Goal: Navigation & Orientation: Find specific page/section

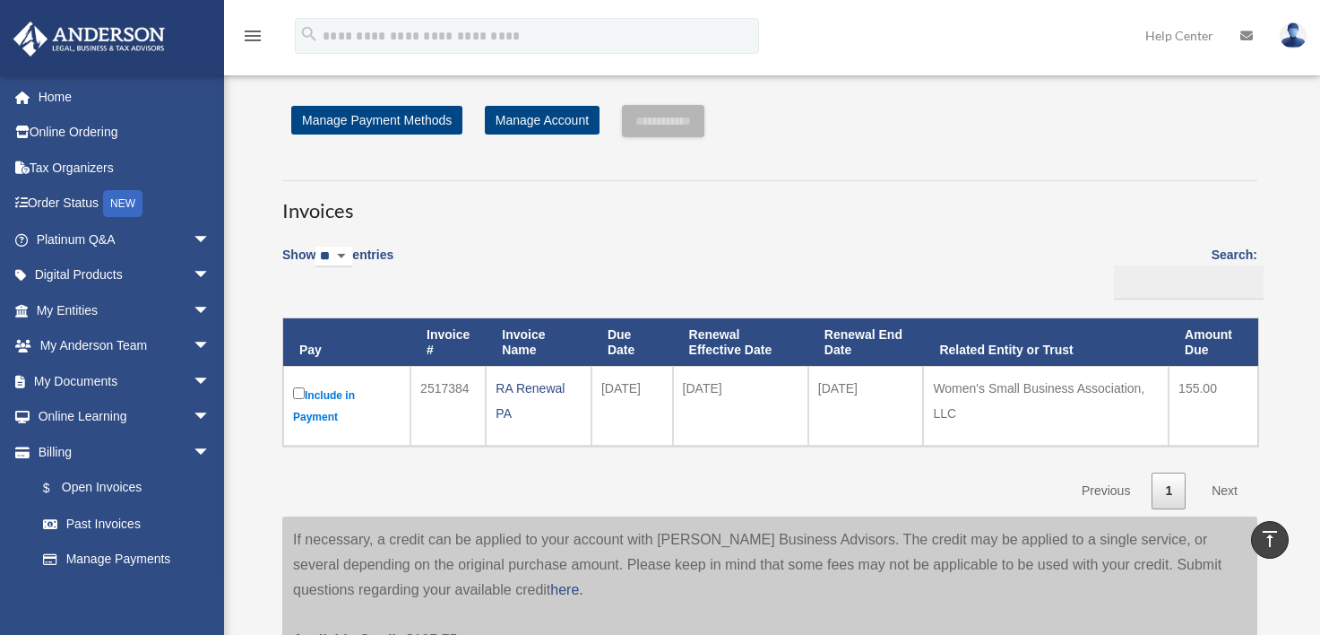
scroll to position [359, 0]
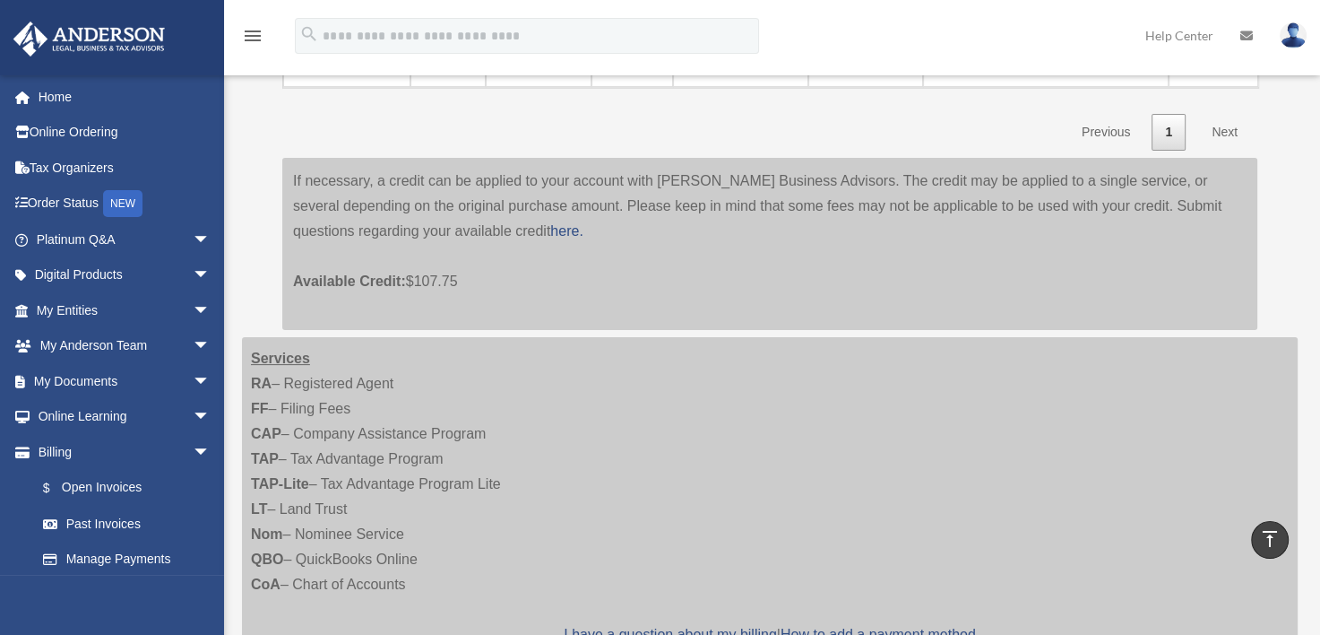
click at [193, 382] on span "arrow_drop_down" at bounding box center [211, 381] width 36 height 37
click at [76, 405] on link "Box" at bounding box center [131, 417] width 212 height 36
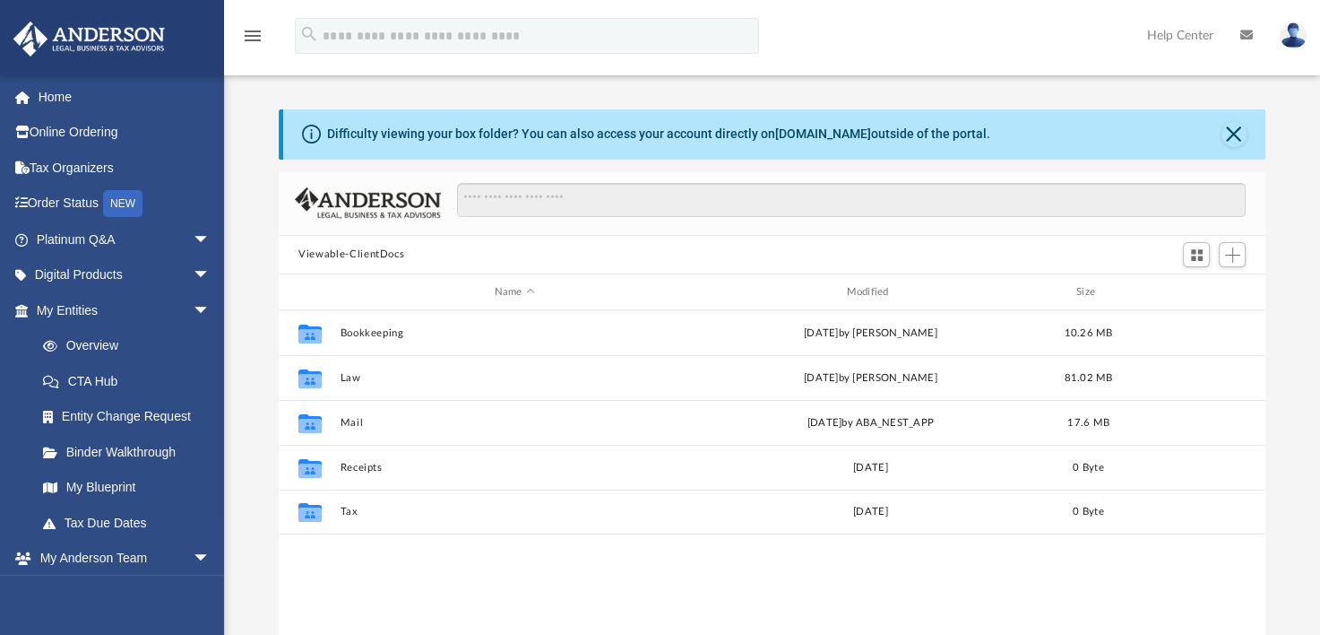
scroll to position [394, 972]
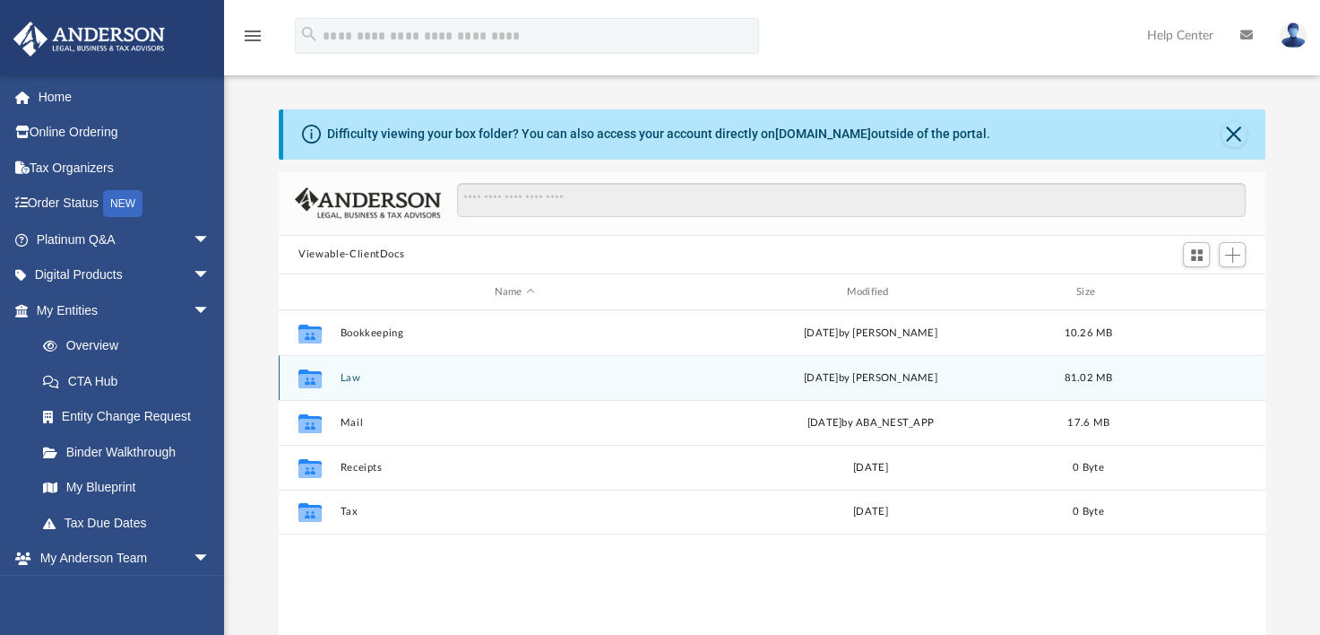
click at [349, 386] on div "Collaborated Folder Law Wed Sep 3 2025 by Gerald Higgins 81.02 MB" at bounding box center [772, 377] width 987 height 45
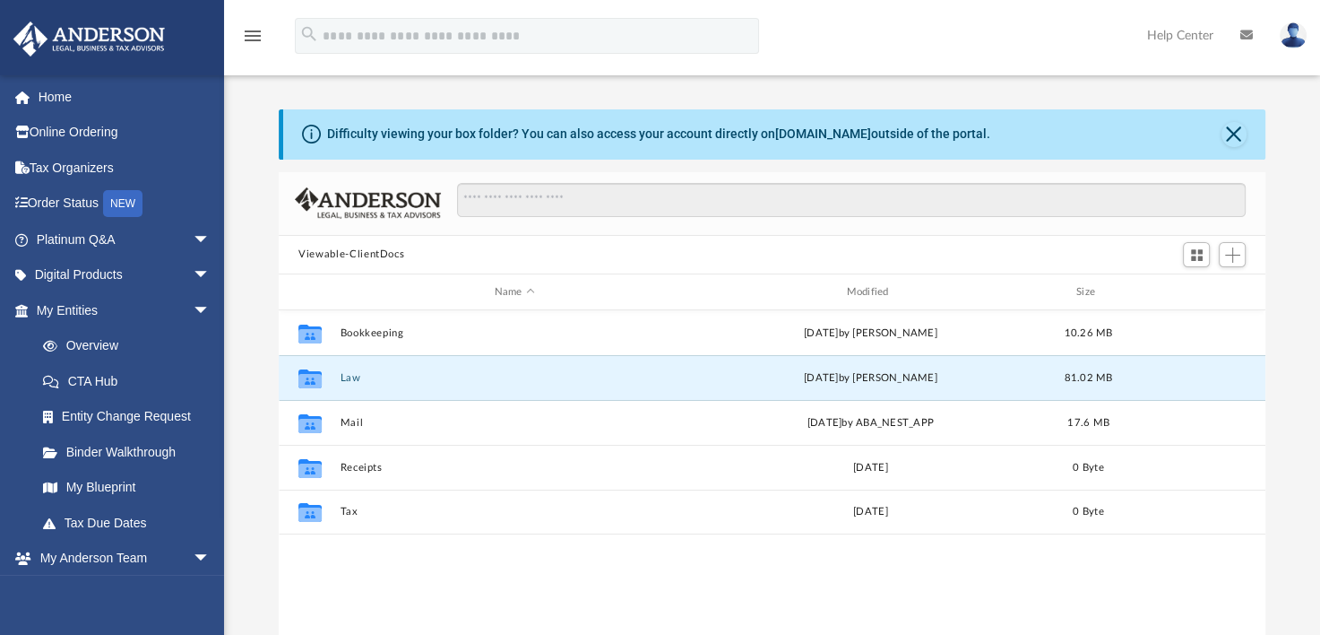
click at [349, 375] on button "Law" at bounding box center [515, 378] width 349 height 12
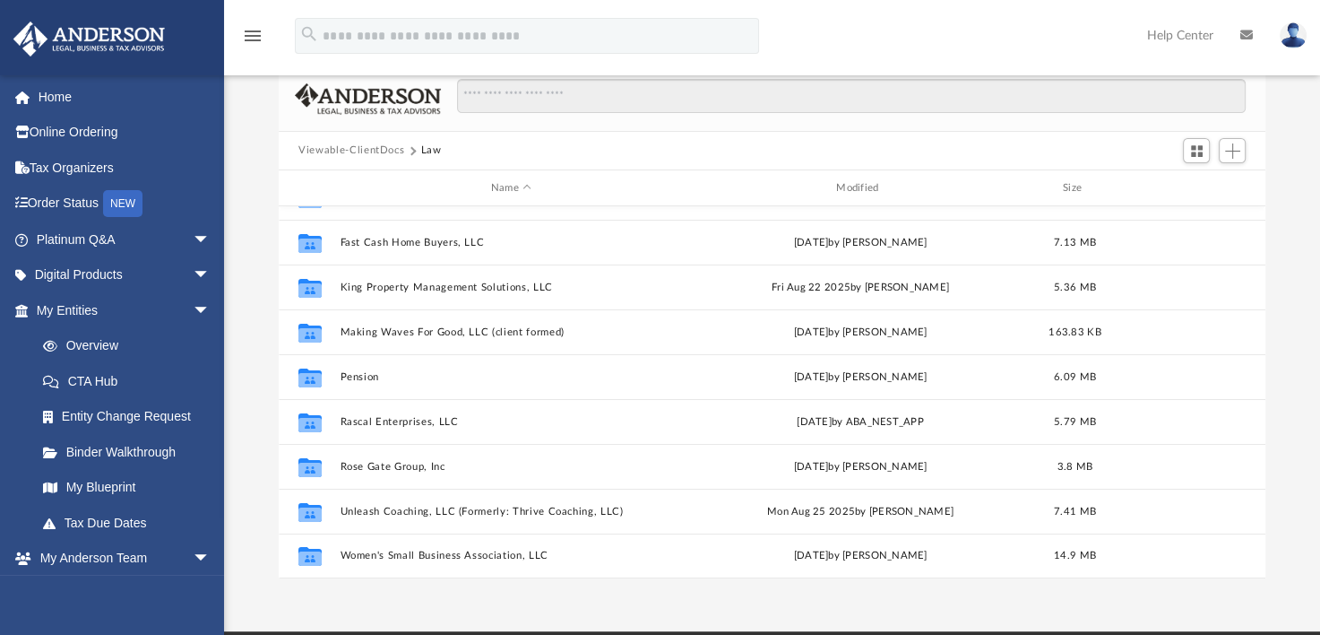
scroll to position [104, 0]
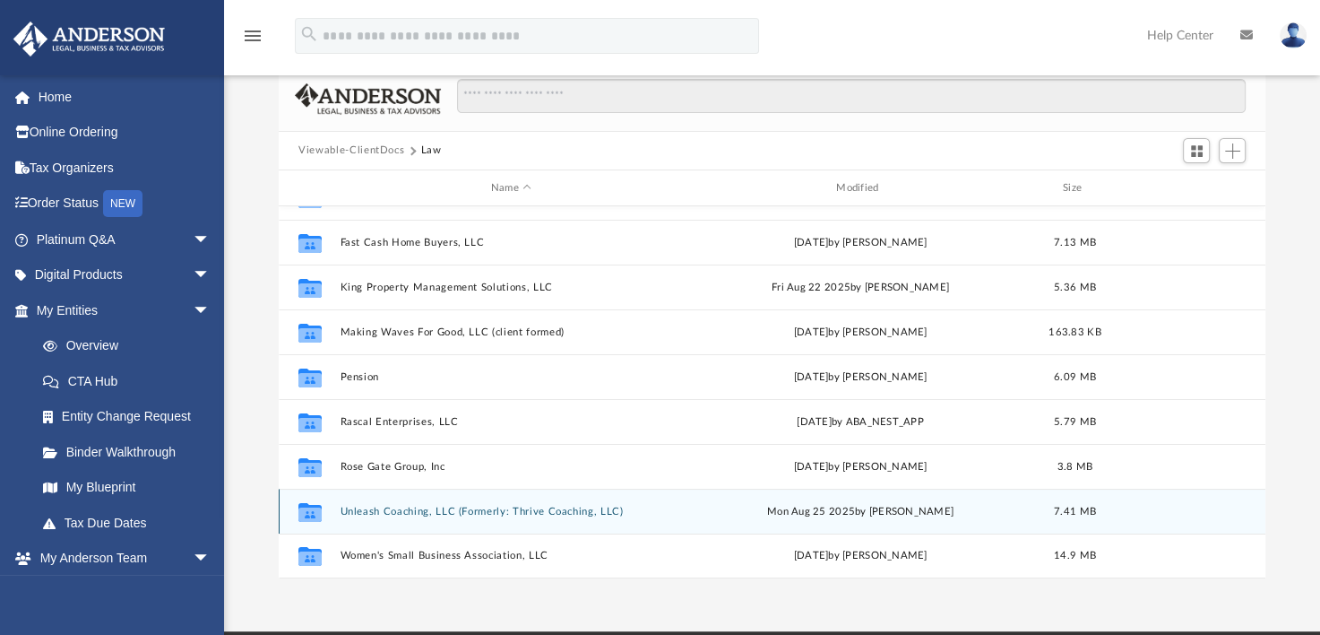
click at [461, 519] on div "Collaborated Folder Unleash Coaching, LLC (Formerly: Thrive Coaching, LLC) Mon …" at bounding box center [772, 511] width 987 height 45
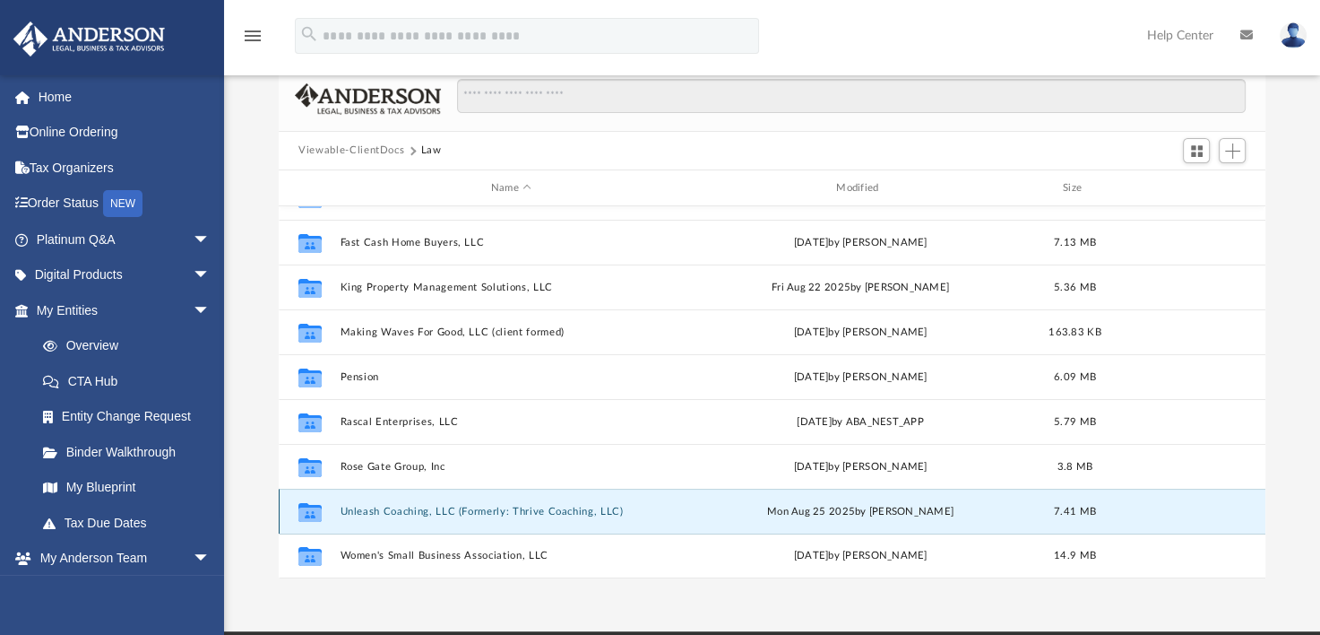
click at [313, 507] on icon "grid" at bounding box center [309, 514] width 23 height 14
drag, startPoint x: 313, startPoint y: 507, endPoint x: 434, endPoint y: 506, distance: 121.0
click at [434, 506] on button "Unleash Coaching, LLC (Formerly: Thrive Coaching, LLC)" at bounding box center [512, 512] width 342 height 12
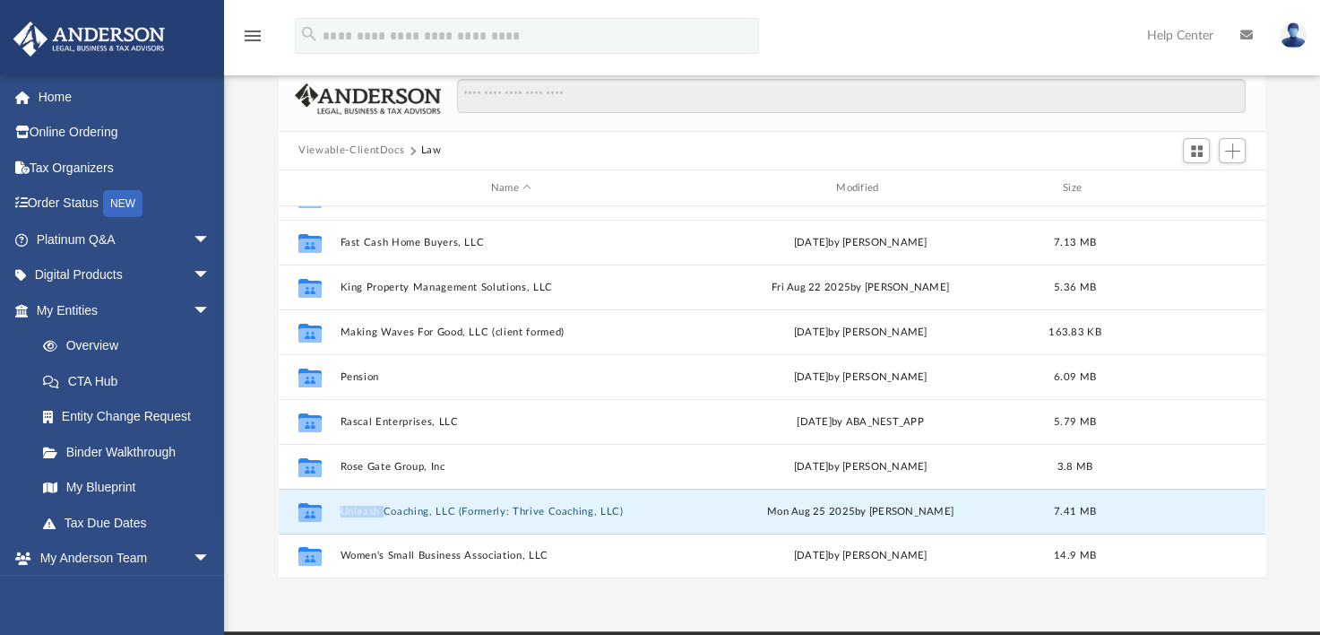
click at [434, 506] on button "Unleash Coaching, LLC (Formerly: Thrive Coaching, LLC)" at bounding box center [512, 512] width 342 height 12
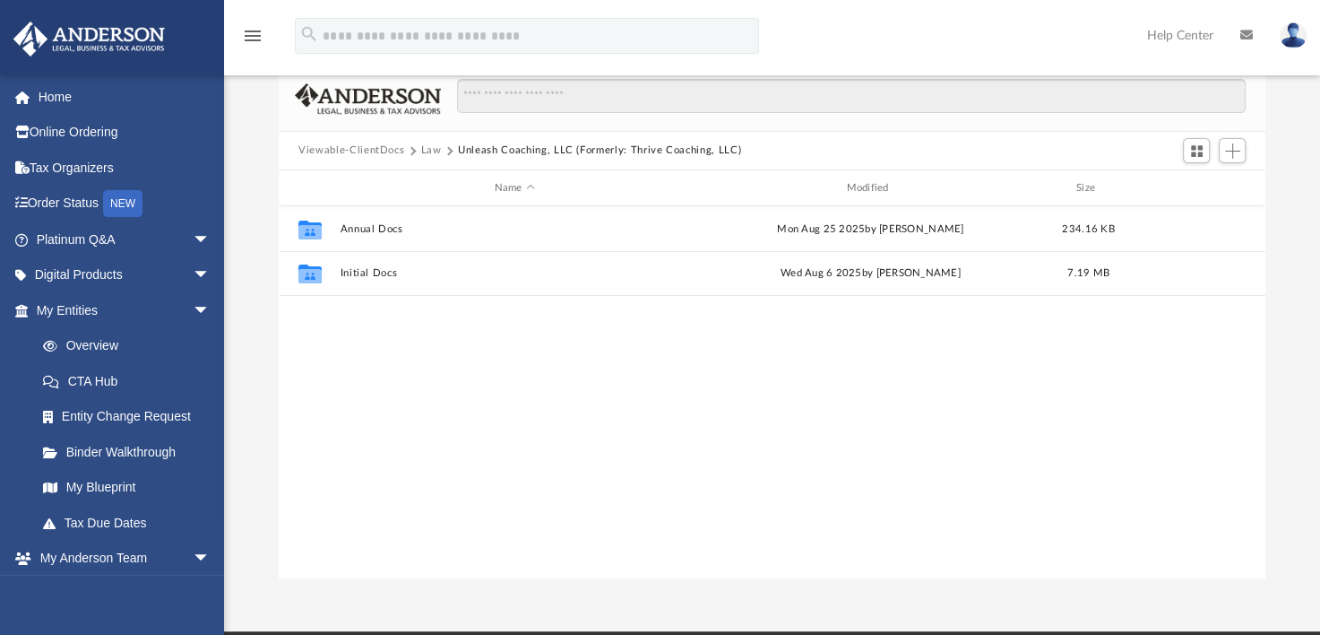
scroll to position [0, 0]
click at [368, 271] on button "Initial Docs" at bounding box center [515, 274] width 349 height 12
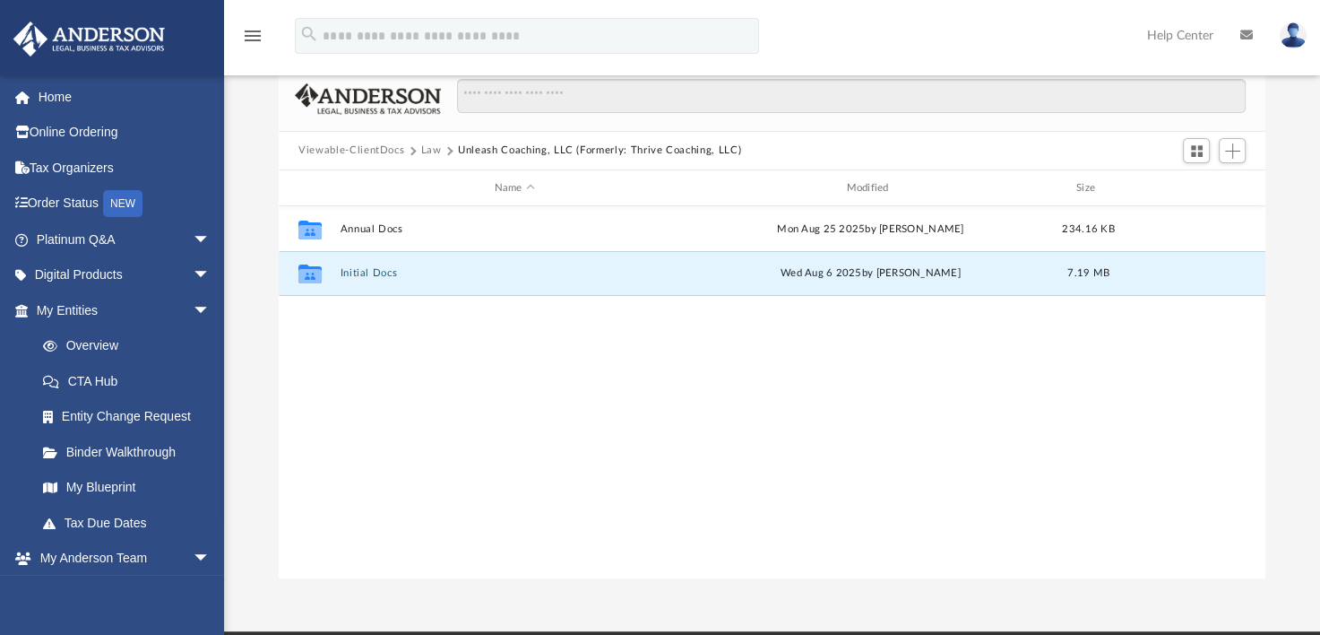
click at [368, 271] on button "Initial Docs" at bounding box center [515, 274] width 349 height 12
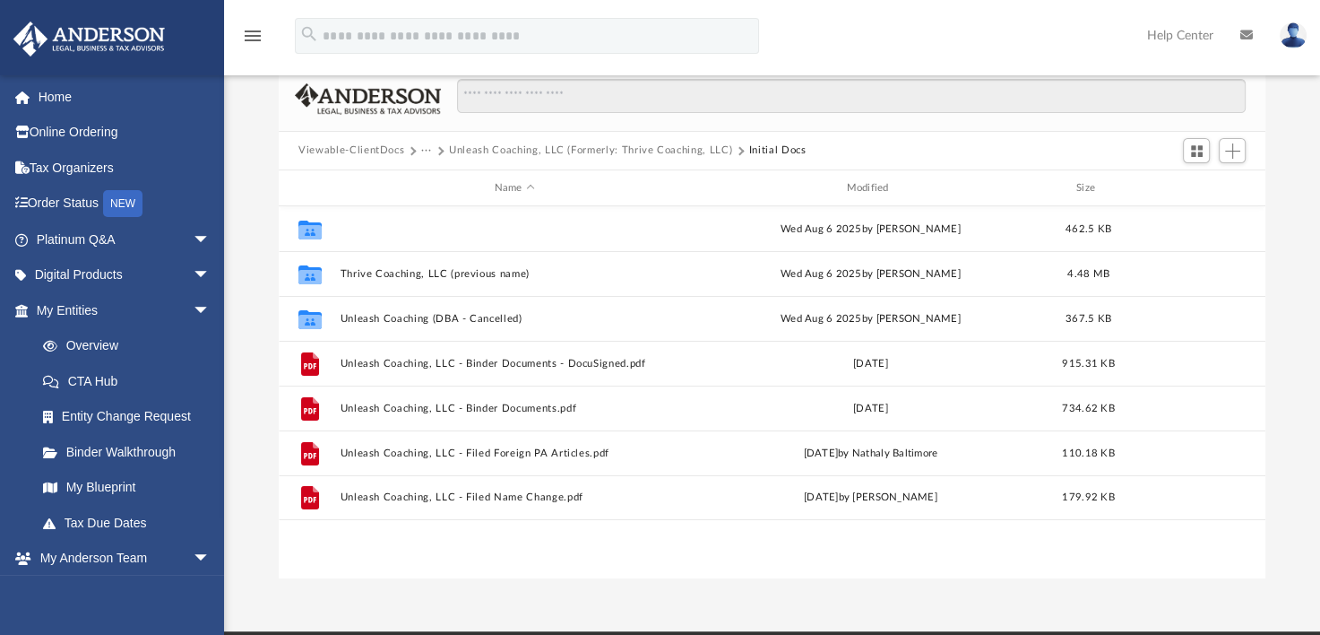
click at [391, 227] on button "Bold Moves Coaching (DBA)" at bounding box center [515, 229] width 349 height 12
click at [391, 226] on button "Bold Moves Coaching (DBA)" at bounding box center [515, 229] width 349 height 12
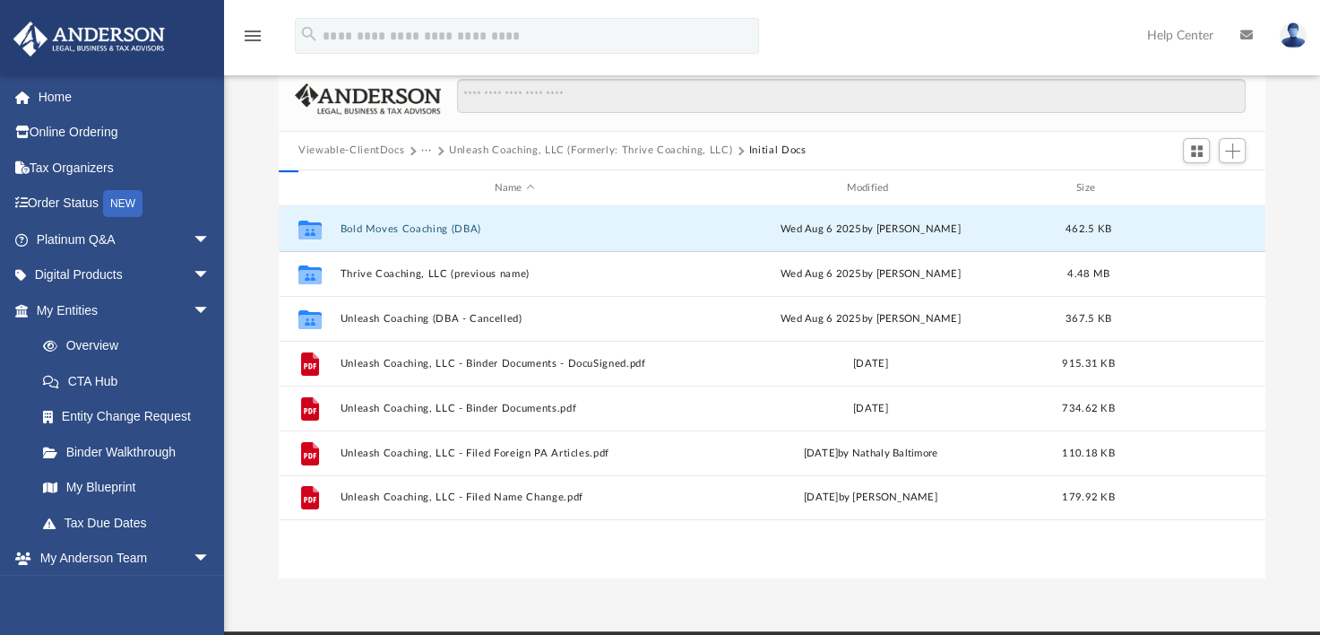
click at [391, 226] on button "Bold Moves Coaching (DBA)" at bounding box center [515, 229] width 349 height 12
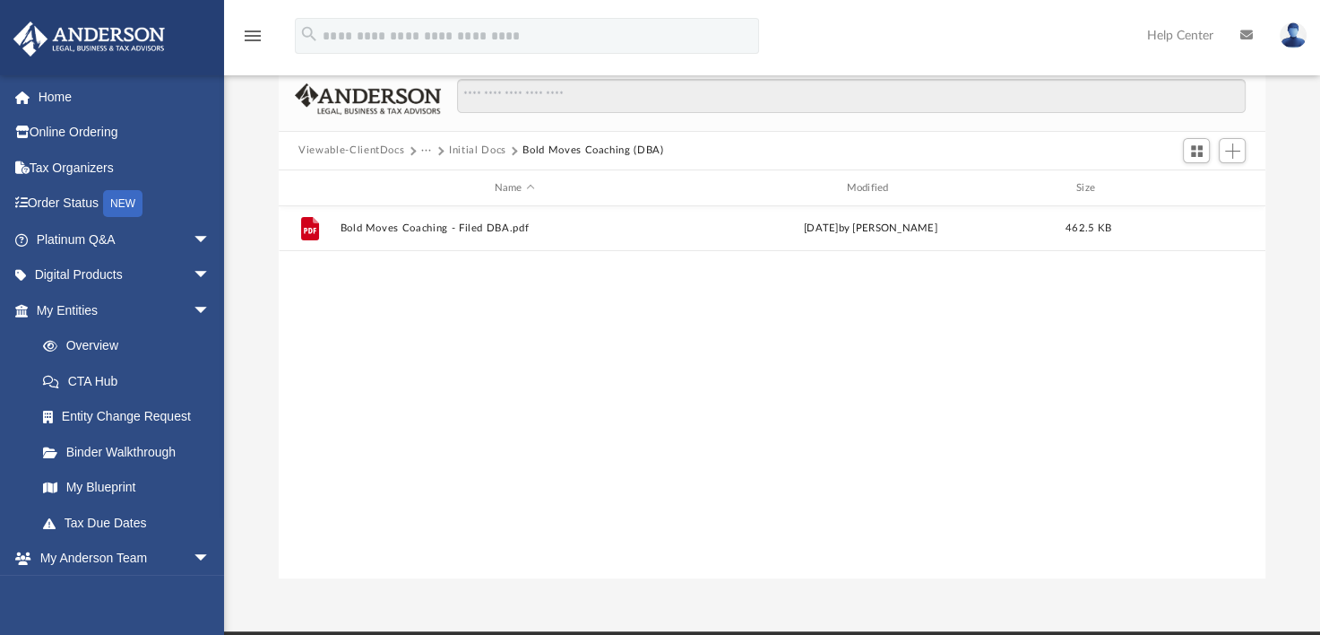
click at [112, 413] on link "Entity Change Request" at bounding box center [131, 417] width 212 height 36
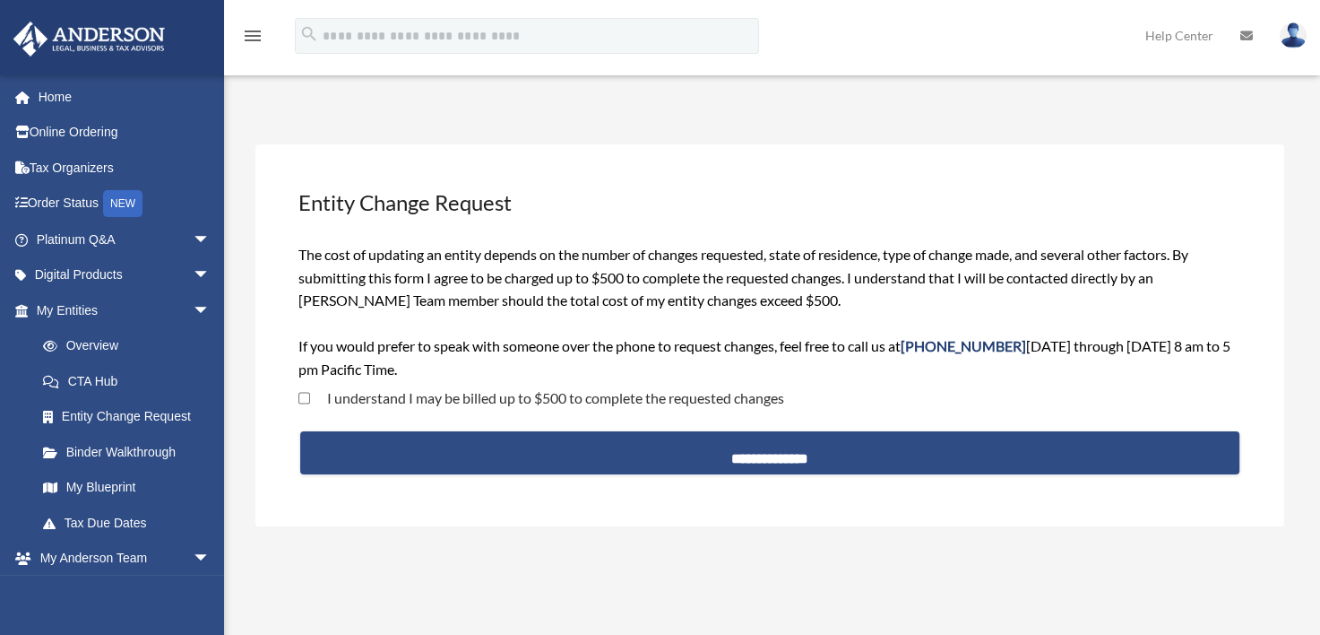
click at [89, 341] on link "Overview" at bounding box center [131, 346] width 212 height 36
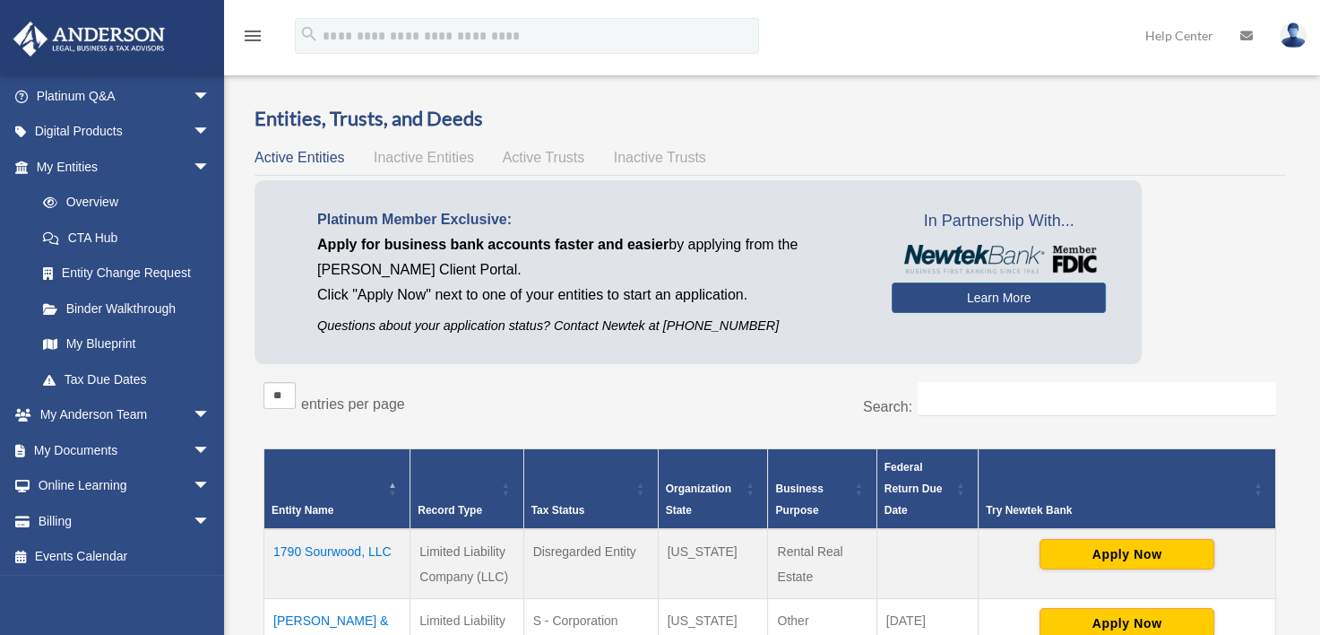
scroll to position [146, 0]
click at [193, 445] on span "arrow_drop_down" at bounding box center [211, 447] width 36 height 37
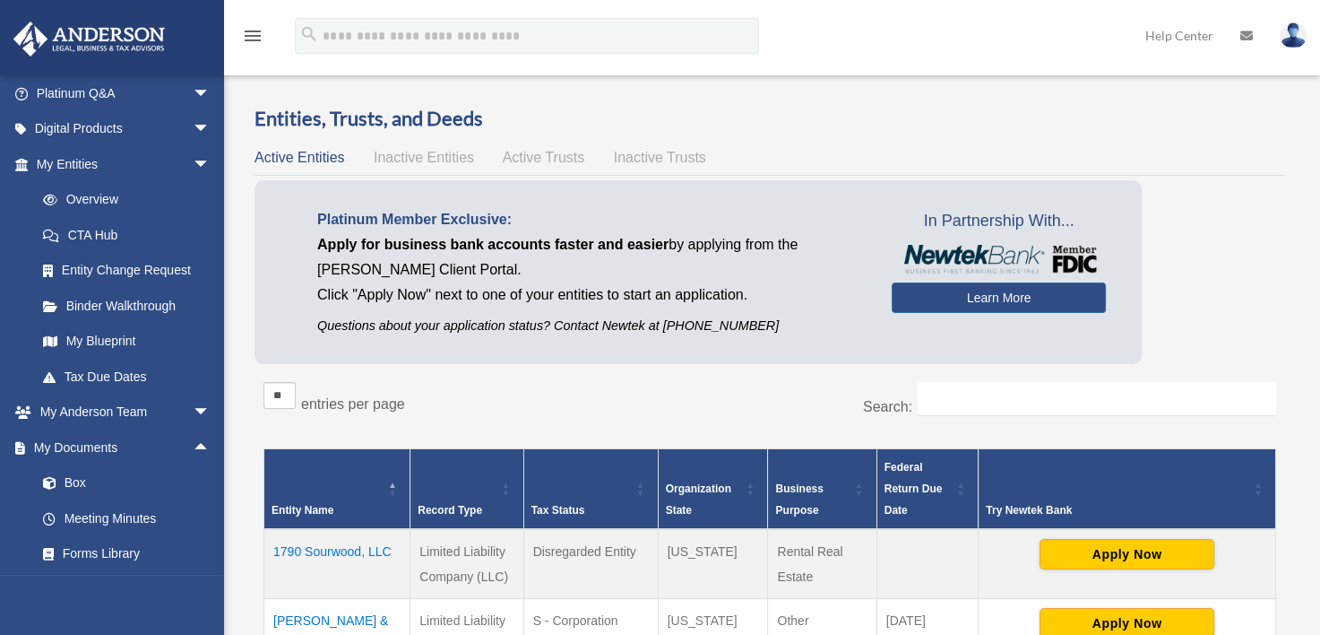
click at [75, 479] on link "Box" at bounding box center [131, 483] width 212 height 36
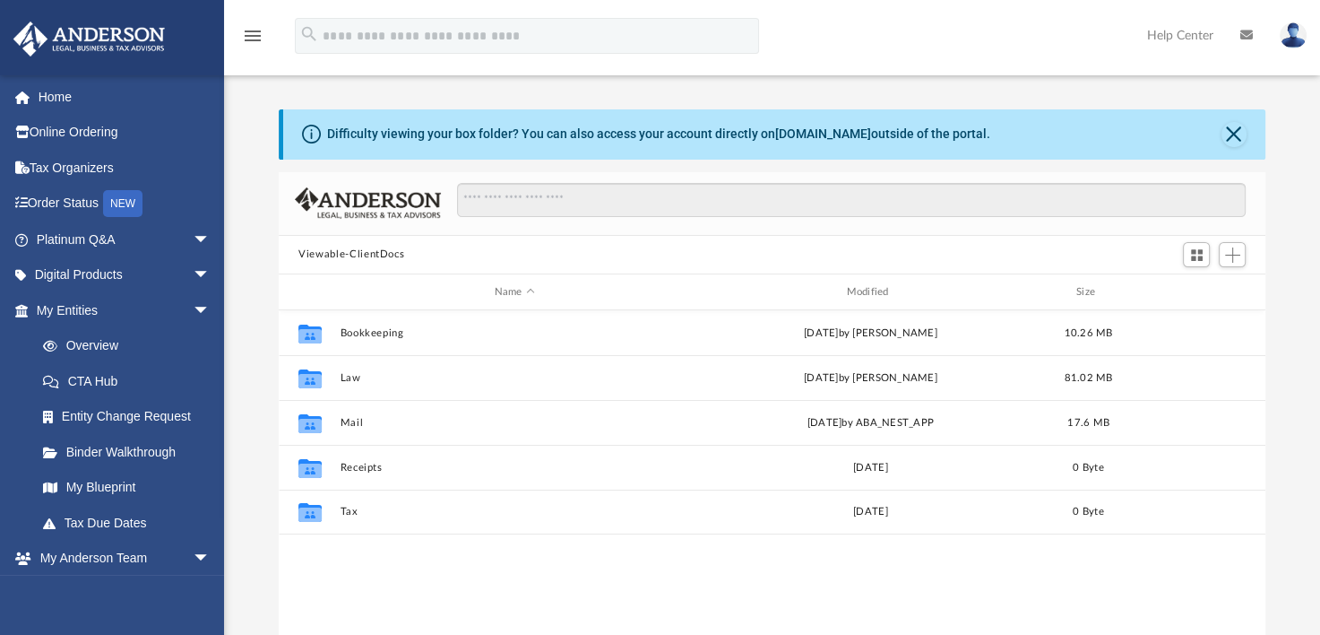
scroll to position [394, 972]
click at [90, 342] on link "Overview" at bounding box center [131, 346] width 212 height 36
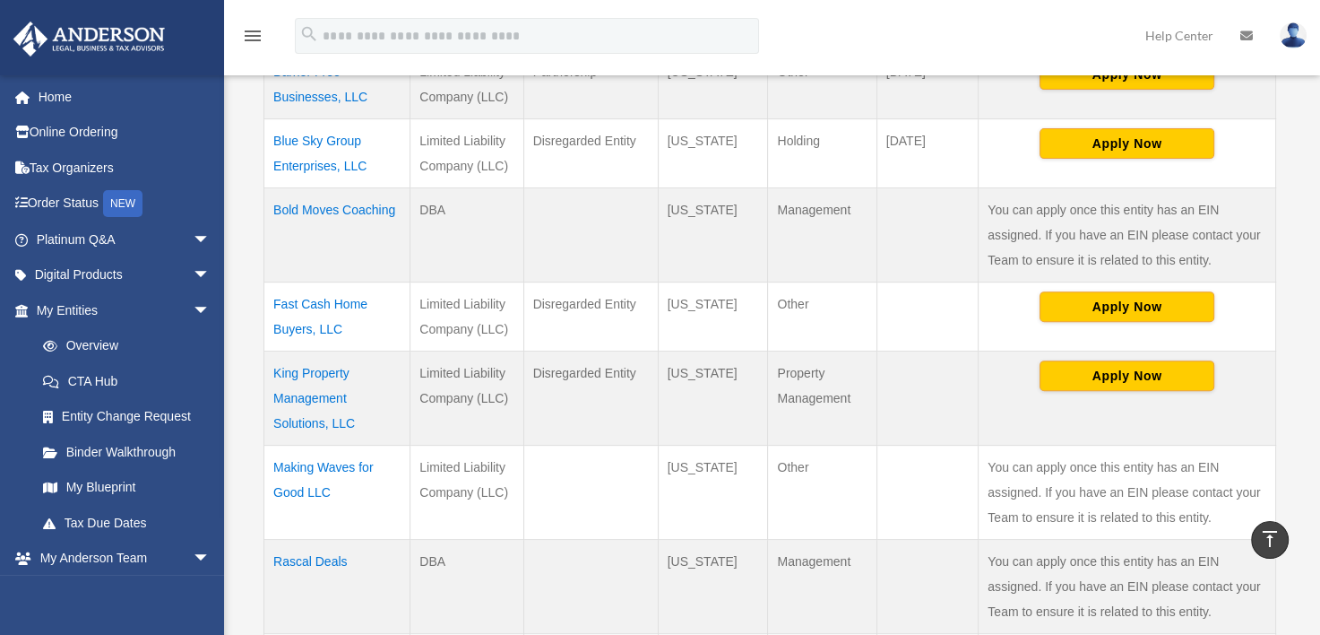
scroll to position [560, 0]
